Goal: Information Seeking & Learning: Check status

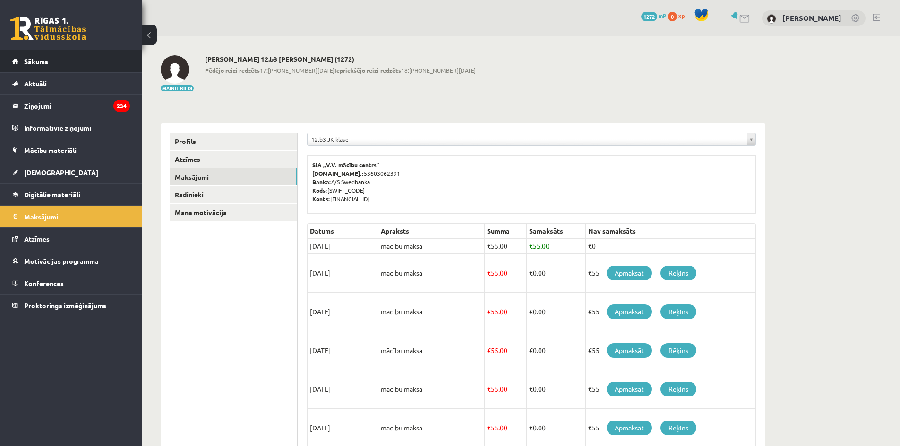
click at [67, 56] on link "Sākums" at bounding box center [71, 62] width 118 height 22
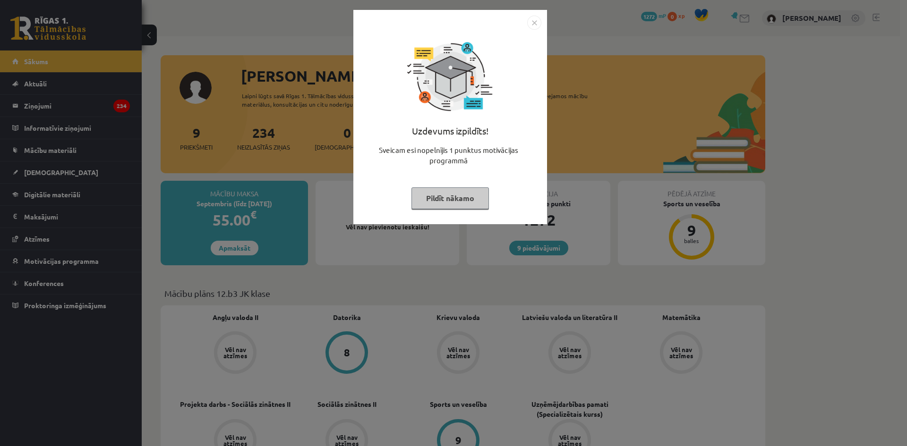
click at [537, 21] on img "Close" at bounding box center [534, 23] width 14 height 14
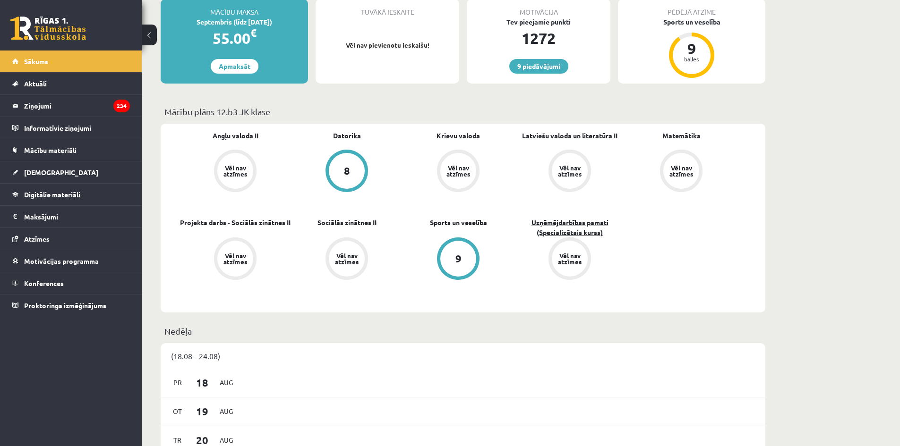
scroll to position [189, 0]
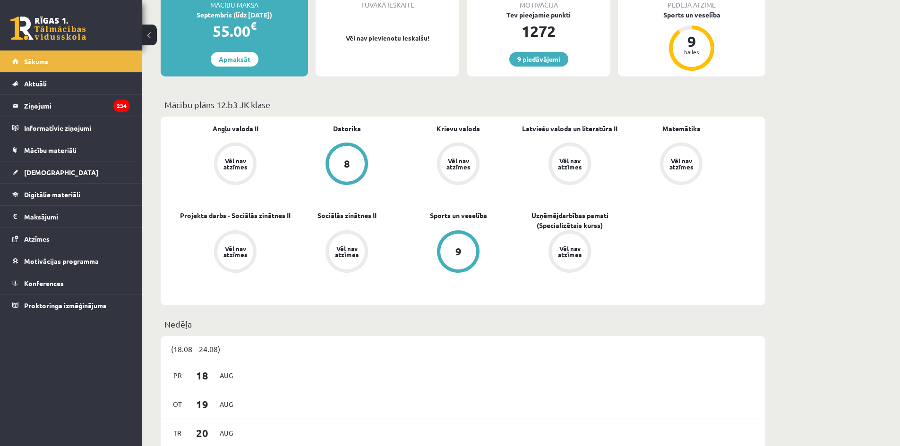
click at [240, 138] on span "Angļu valoda II" at bounding box center [236, 133] width 46 height 19
click at [235, 155] on div "Vēl nav atzīmes" at bounding box center [235, 164] width 36 height 36
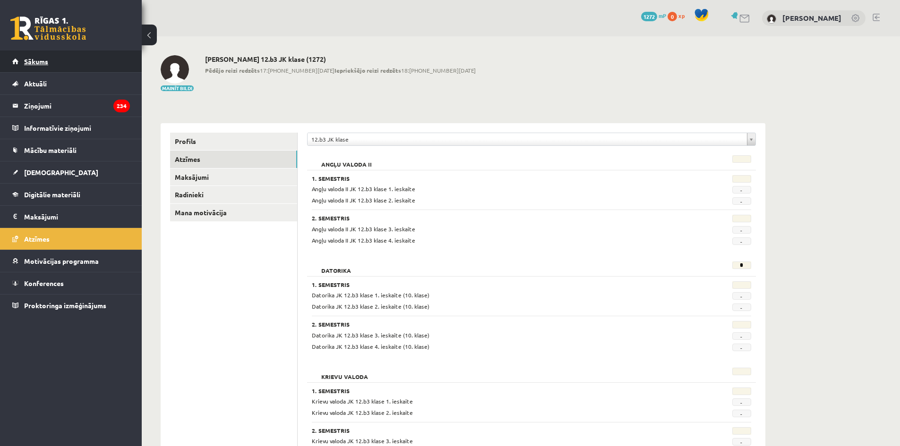
click at [107, 68] on link "Sākums" at bounding box center [71, 62] width 118 height 22
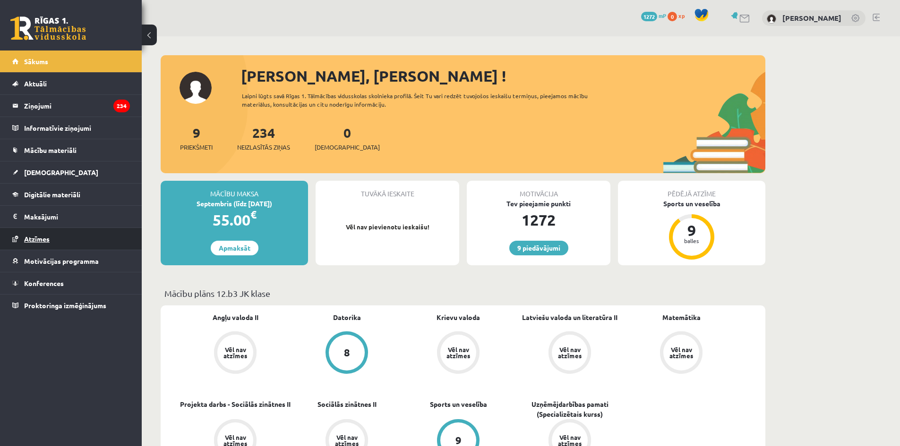
click at [68, 236] on link "Atzīmes" at bounding box center [71, 239] width 118 height 22
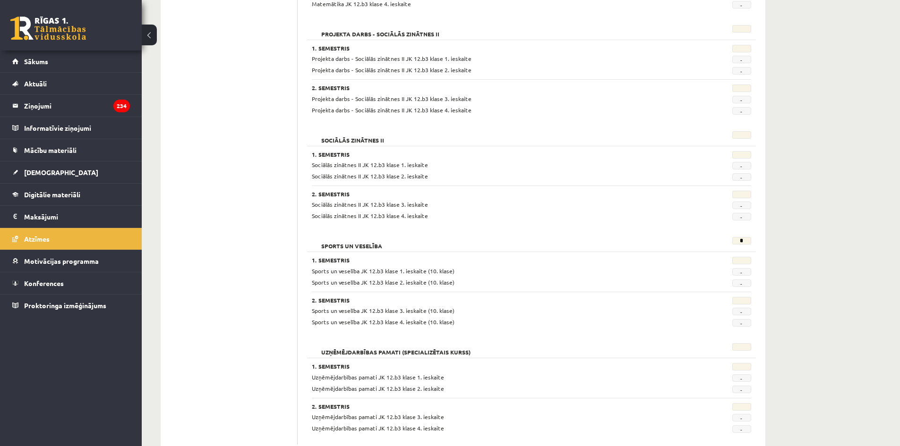
scroll to position [688, 0]
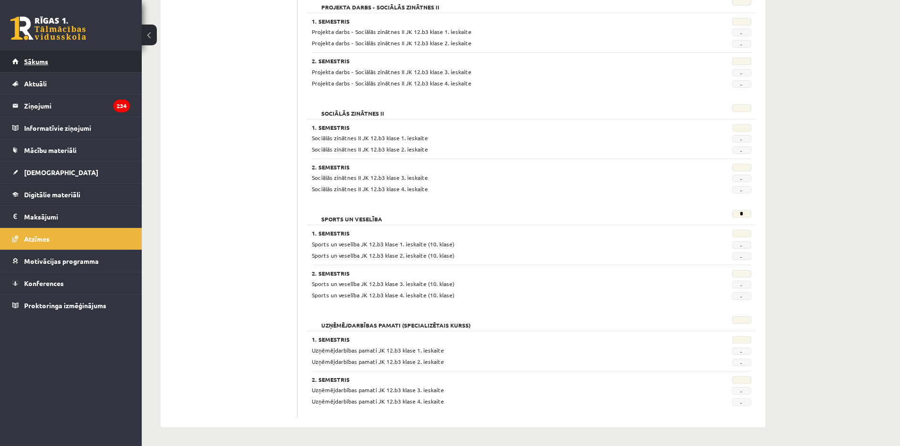
click at [95, 65] on link "Sākums" at bounding box center [71, 62] width 118 height 22
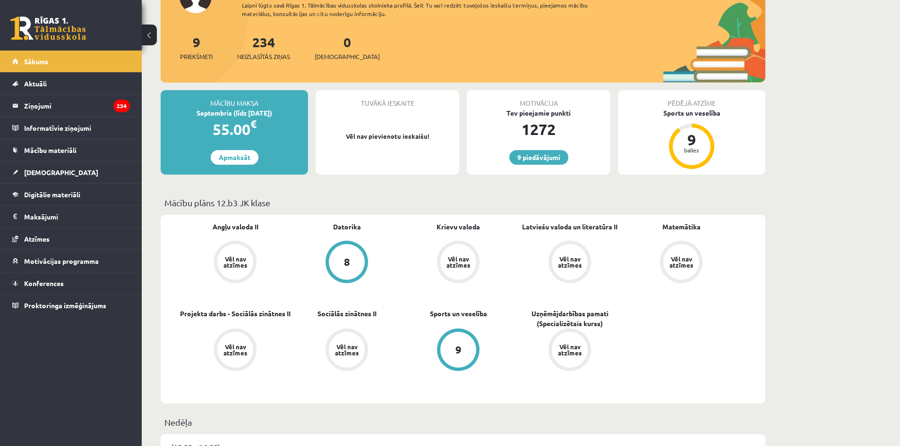
scroll to position [94, 0]
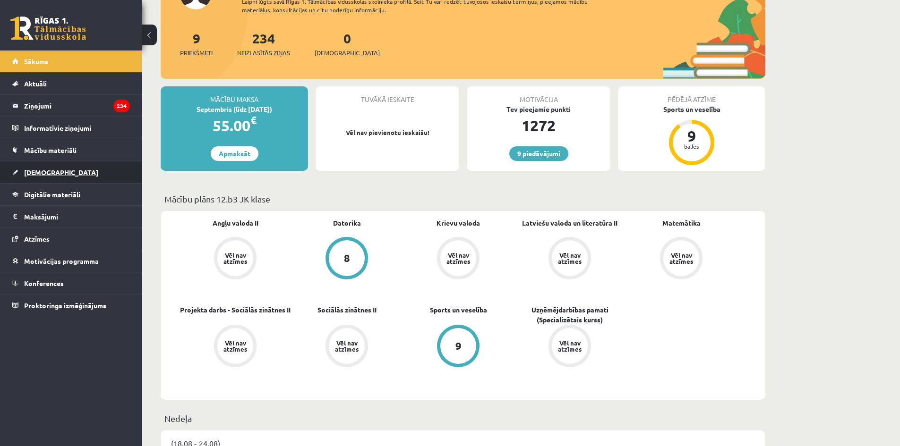
click at [77, 177] on link "[DEMOGRAPHIC_DATA]" at bounding box center [71, 173] width 118 height 22
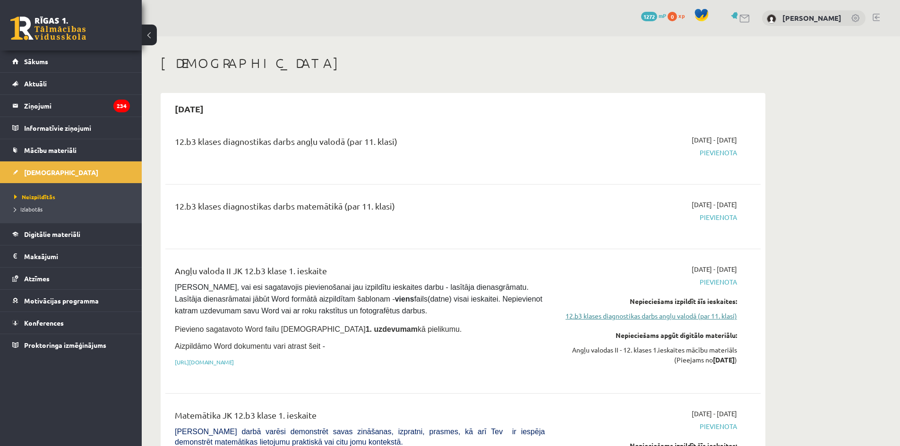
click at [615, 319] on link "12.b3 klases diagnostikas darbs angļu valodā (par 11. klasi)" at bounding box center [648, 316] width 178 height 10
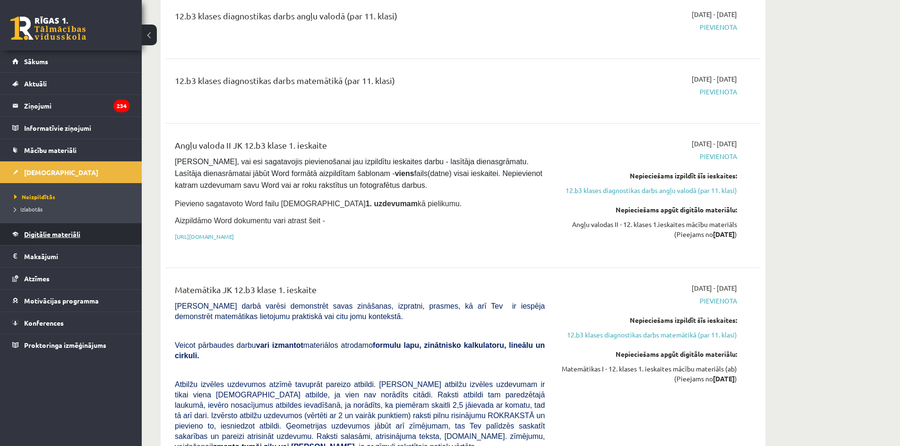
click at [78, 237] on span "Digitālie materiāli" at bounding box center [52, 234] width 56 height 9
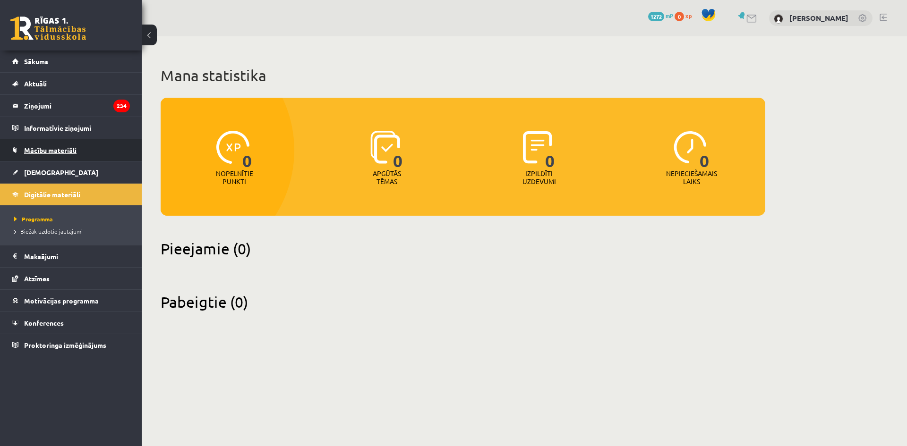
click at [55, 154] on link "Mācību materiāli" at bounding box center [71, 150] width 118 height 22
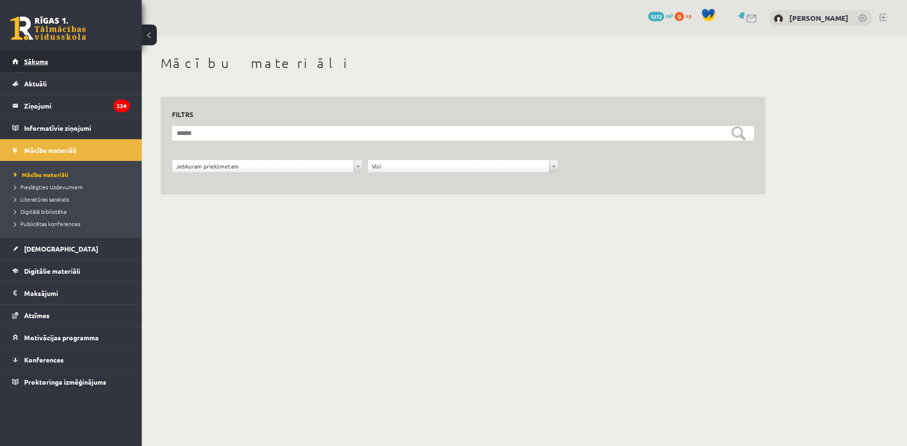
click at [94, 69] on link "Sākums" at bounding box center [71, 62] width 118 height 22
